Goal: Task Accomplishment & Management: Manage account settings

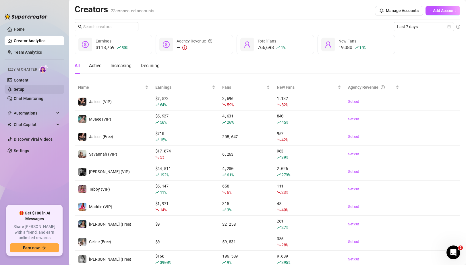
click at [24, 90] on link "Setup" at bounding box center [19, 89] width 11 height 5
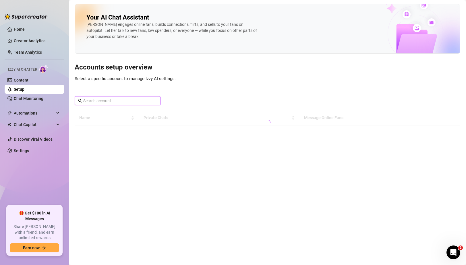
click at [122, 103] on input "text" at bounding box center [117, 101] width 69 height 6
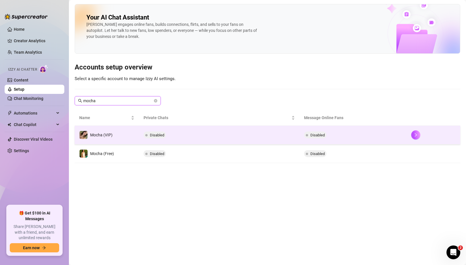
type input "mocha"
click at [140, 137] on td "Disabled" at bounding box center [219, 135] width 161 height 19
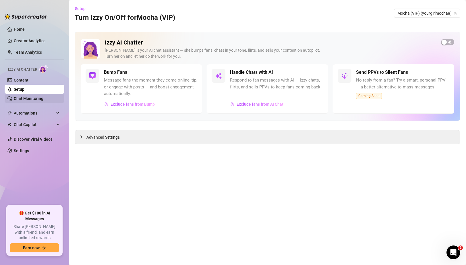
click at [43, 98] on link "Chat Monitoring" at bounding box center [29, 98] width 30 height 5
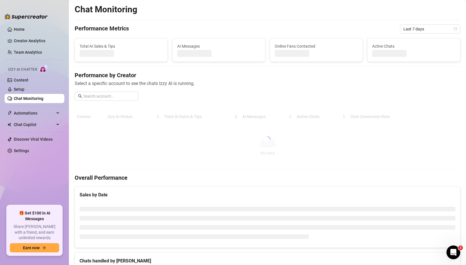
click at [121, 103] on div "Performance by Creator Select a specific account to see the chats Izzy AI is ru…" at bounding box center [268, 88] width 386 height 34
click at [123, 98] on input "text" at bounding box center [109, 96] width 52 height 6
type input "mocha"
drag, startPoint x: 121, startPoint y: 98, endPoint x: 49, endPoint y: 98, distance: 71.8
click at [51, 98] on div "Home Creator Analytics Team Analytics Izzy AI Chatter Content Setup Chat Monito…" at bounding box center [233, 132] width 466 height 265
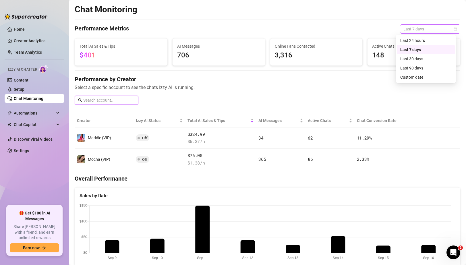
click at [426, 30] on span "Last 7 days" at bounding box center [429, 29] width 53 height 9
click at [418, 71] on div "Last 90 days" at bounding box center [425, 68] width 51 height 6
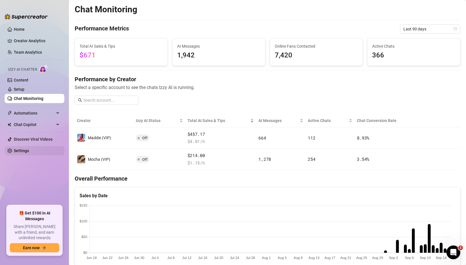
click at [29, 153] on link "Settings" at bounding box center [21, 150] width 15 height 5
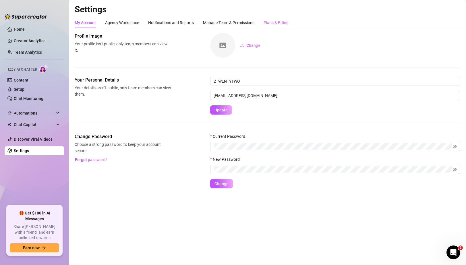
click at [277, 26] on div "Plans & Billing" at bounding box center [276, 22] width 25 height 11
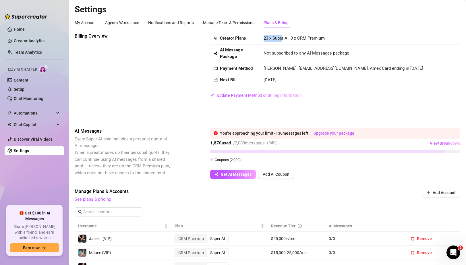
drag, startPoint x: 261, startPoint y: 38, endPoint x: 282, endPoint y: 40, distance: 20.7
click at [282, 40] on td "23 x Super AI, 0 x CRM Premium" at bounding box center [360, 39] width 200 height 12
click at [267, 39] on span "23 x Super AI, 0 x CRM Premium" at bounding box center [294, 38] width 61 height 5
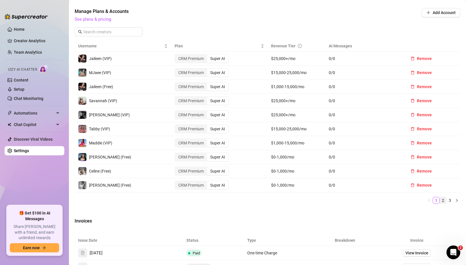
click at [441, 199] on link "2" at bounding box center [443, 200] width 6 height 6
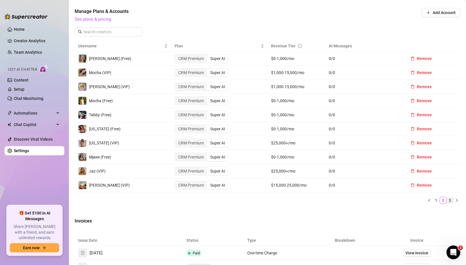
click at [447, 202] on link "3" at bounding box center [450, 200] width 6 height 6
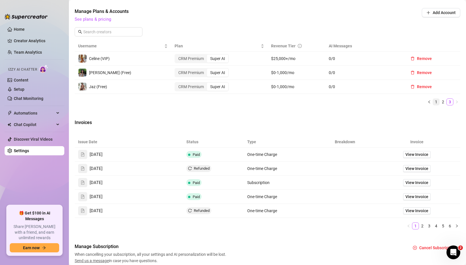
click at [433, 104] on link "1" at bounding box center [436, 102] width 6 height 6
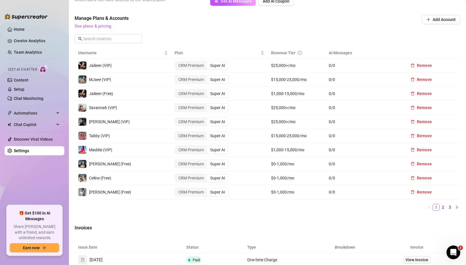
scroll to position [0, 0]
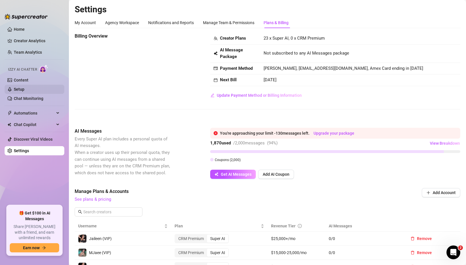
click at [24, 87] on link "Setup" at bounding box center [19, 89] width 11 height 5
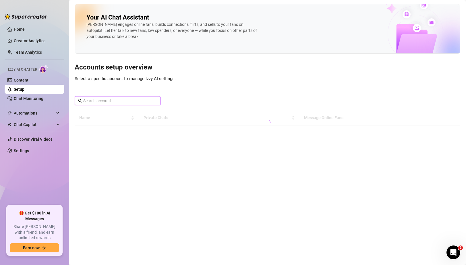
click at [120, 100] on input "text" at bounding box center [117, 101] width 69 height 6
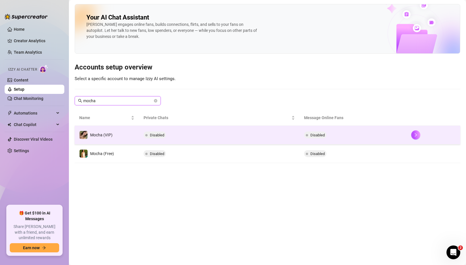
type input "mocha"
click at [117, 131] on td "Mocha (VIP)" at bounding box center [107, 135] width 64 height 19
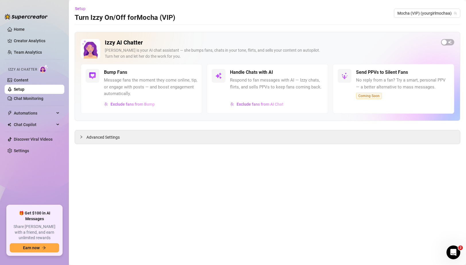
click at [24, 88] on link "Setup" at bounding box center [19, 89] width 11 height 5
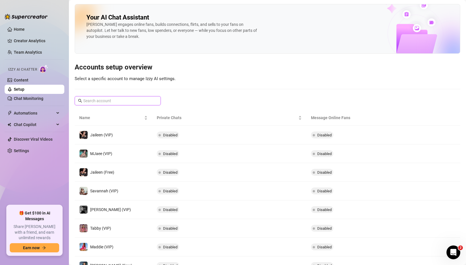
click at [123, 100] on input "text" at bounding box center [117, 101] width 69 height 6
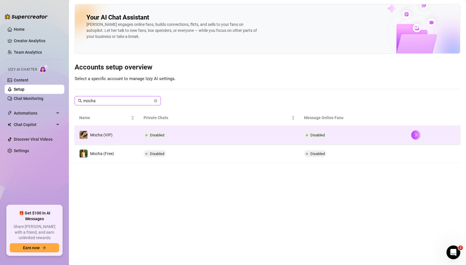
type input "mocha"
click at [117, 138] on td "Mocha (VIP)" at bounding box center [107, 135] width 64 height 19
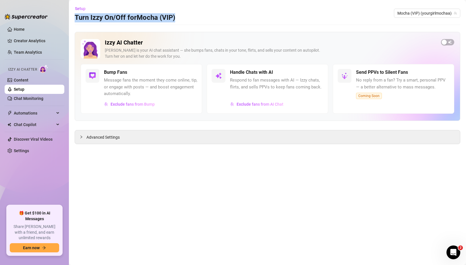
click at [236, 14] on main "Setup Turn Izzy On/Off for Mocha (VIP) Mocha (VIP) (yourgirlmochaa) Izzy AI Cha…" at bounding box center [267, 132] width 397 height 265
click at [32, 97] on link "Chat Monitoring" at bounding box center [29, 98] width 30 height 5
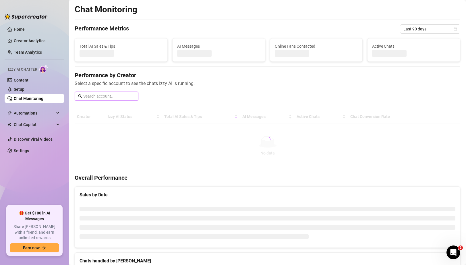
click at [95, 94] on input "text" at bounding box center [109, 96] width 52 height 6
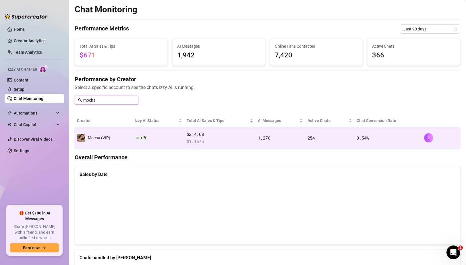
type input "mocha"
click at [111, 138] on td "Mocha (VIP)" at bounding box center [104, 137] width 58 height 21
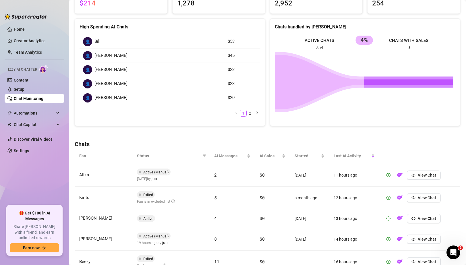
scroll to position [119, 0]
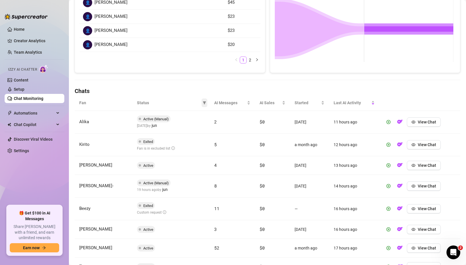
click at [203, 102] on icon "filter" at bounding box center [204, 102] width 3 height 3
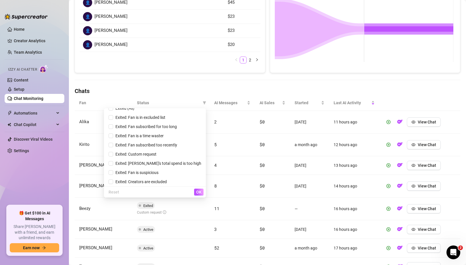
scroll to position [44, 0]
click at [148, 144] on span "Exited: Fan subscribed too recently" at bounding box center [145, 144] width 64 height 5
checkbox input "true"
click at [198, 191] on span "OK" at bounding box center [198, 192] width 5 height 5
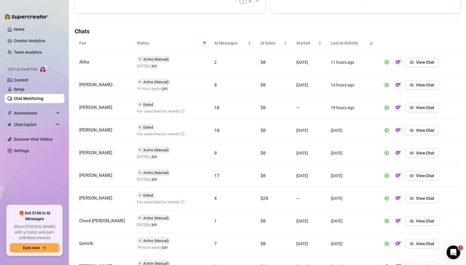
scroll to position [174, 0]
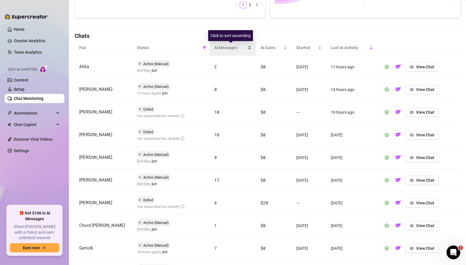
click at [226, 49] on span "AI Messages" at bounding box center [230, 48] width 32 height 6
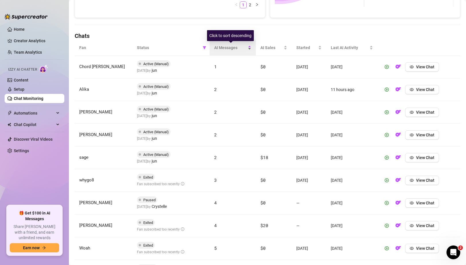
click at [226, 49] on span "AI Messages" at bounding box center [230, 48] width 32 height 6
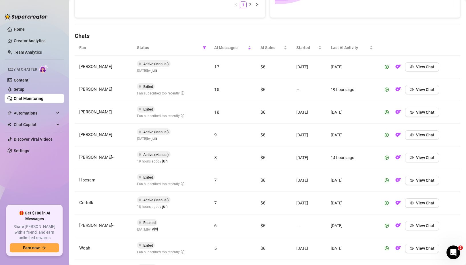
scroll to position [175, 0]
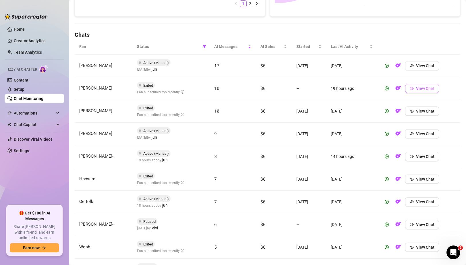
click at [410, 89] on icon "eye" at bounding box center [412, 88] width 4 height 3
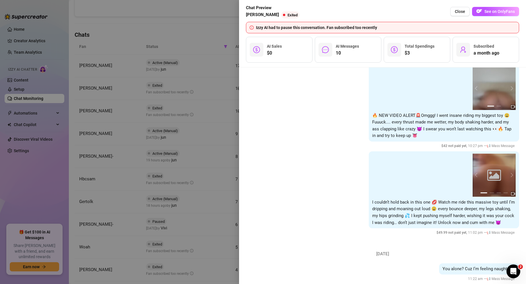
scroll to position [5738, 0]
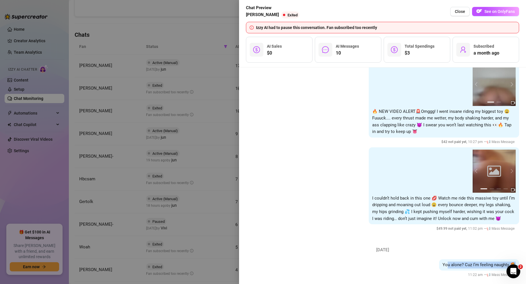
drag, startPoint x: 443, startPoint y: 259, endPoint x: 480, endPoint y: 262, distance: 37.1
click at [466, 262] on div "You alone? Cuz I’m feeling naughty 🥵" at bounding box center [479, 264] width 80 height 11
click at [443, 262] on span "You alone? Cuz I’m feeling naughty 🥵" at bounding box center [479, 264] width 73 height 5
click at [173, 134] on div at bounding box center [263, 142] width 526 height 284
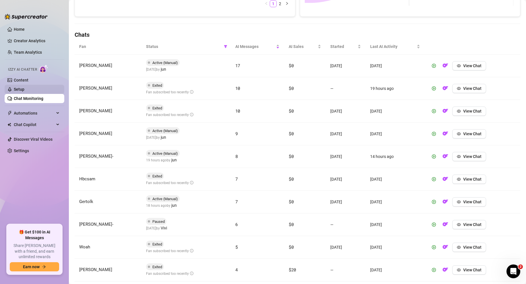
click at [18, 88] on link "Setup" at bounding box center [19, 89] width 11 height 5
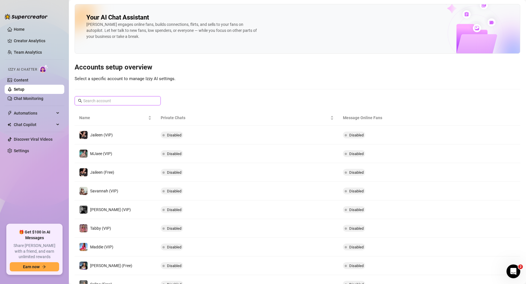
click at [130, 101] on input "text" at bounding box center [117, 101] width 69 height 6
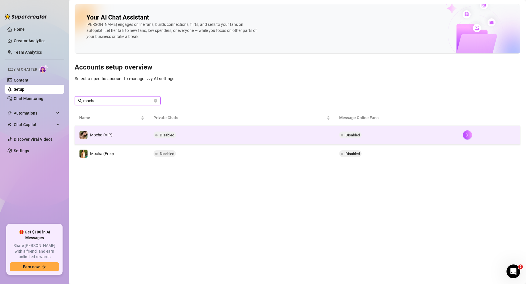
type input "mocha"
click at [125, 135] on td "Mocha (VIP)" at bounding box center [112, 135] width 74 height 19
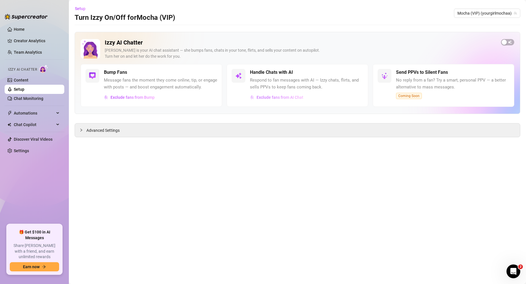
click at [269, 96] on span "Exclude fans from AI Chat" at bounding box center [280, 97] width 47 height 5
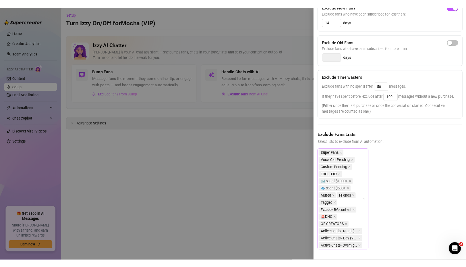
scroll to position [127, 0]
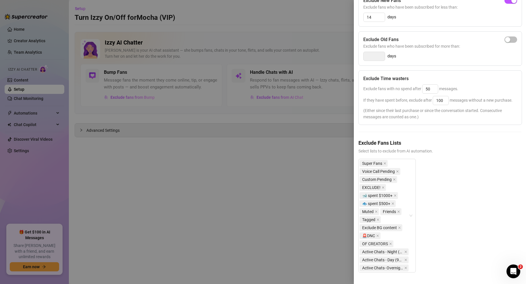
click at [27, 39] on div at bounding box center [263, 142] width 526 height 284
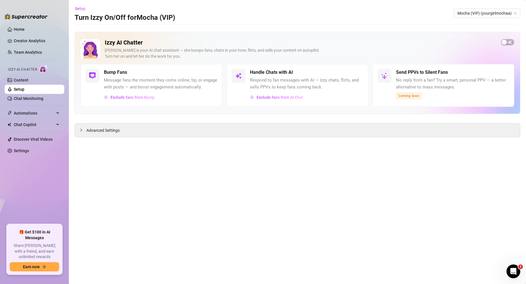
click at [413, 49] on div "[PERSON_NAME] is your AI chat assistant — she bumps fans, chats in your tone, f…" at bounding box center [301, 53] width 392 height 12
click at [16, 87] on link "Setup" at bounding box center [19, 89] width 11 height 5
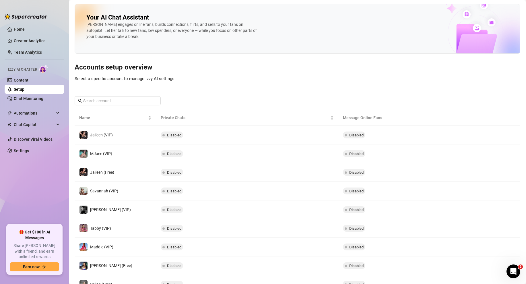
click at [133, 107] on div "Your AI Chat Assistant [PERSON_NAME] engages online fans, builds connections, f…" at bounding box center [298, 166] width 446 height 324
click at [131, 102] on input "text" at bounding box center [117, 101] width 69 height 6
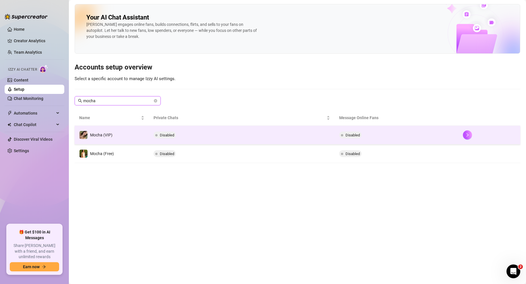
type input "mocha"
click at [306, 132] on td "Disabled" at bounding box center [242, 135] width 186 height 19
